Goal: Information Seeking & Learning: Learn about a topic

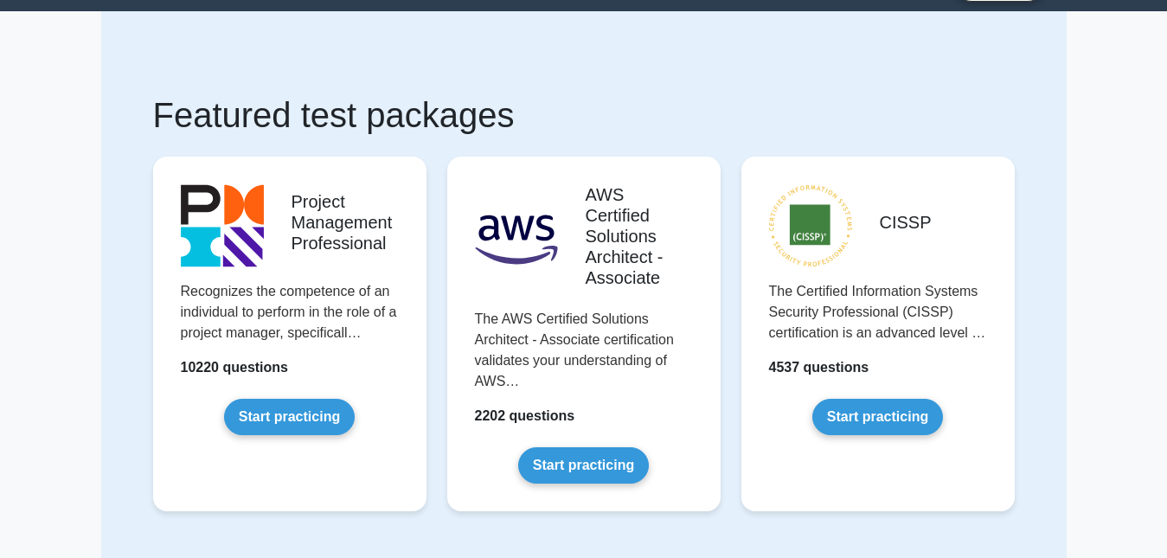
scroll to position [24, 0]
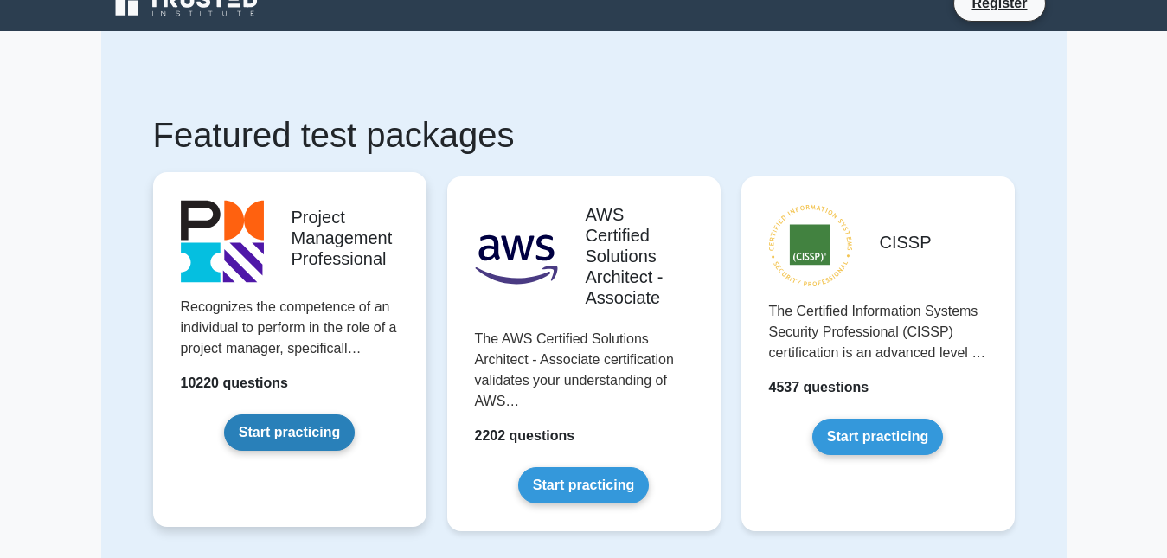
click at [324, 426] on link "Start practicing" at bounding box center [289, 433] width 131 height 36
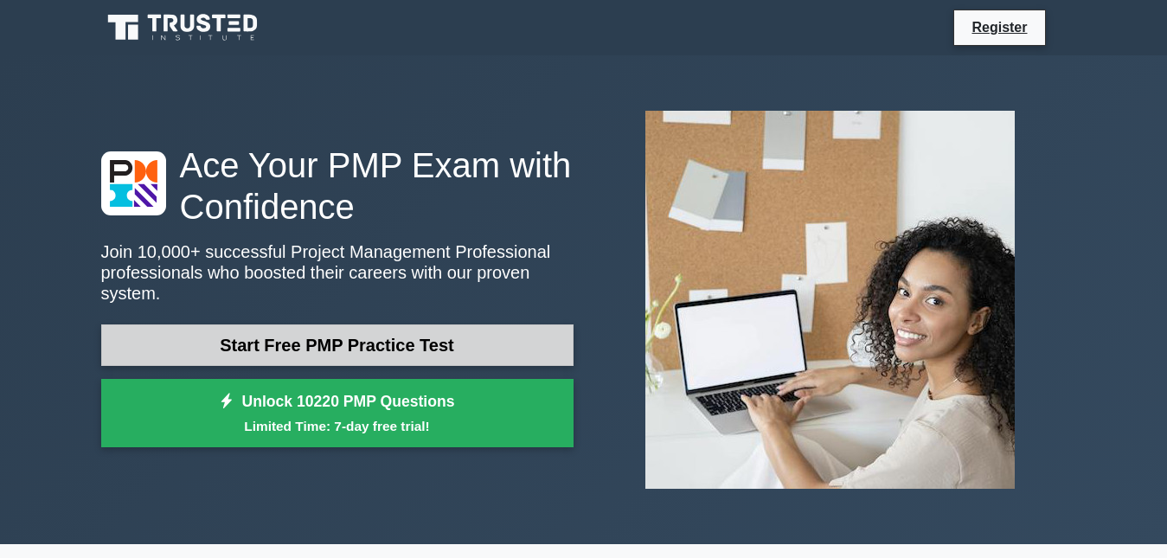
click at [389, 343] on link "Start Free PMP Practice Test" at bounding box center [337, 346] width 472 height 42
